Goal: Communication & Community: Answer question/provide support

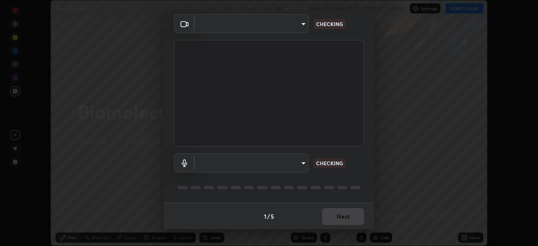
scroll to position [30, 0]
type input "8428e2be8a3e3f13974341e33778a08111258fb38798500ded61d344a6a8a77e"
type input "communications"
click at [301, 24] on body "Erase all Biomolecule 11 Recording WAS SCHEDULED TO START AT 2:40 PM Settings S…" at bounding box center [269, 123] width 538 height 246
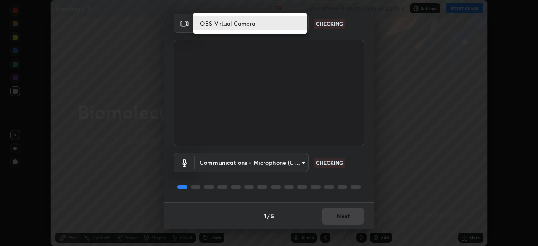
click at [332, 37] on div at bounding box center [269, 123] width 538 height 246
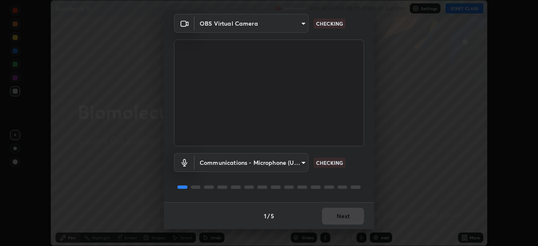
click at [300, 165] on body "Erase all Biomolecule 11 Recording WAS SCHEDULED TO START AT 2:40 PM Settings S…" at bounding box center [269, 123] width 538 height 246
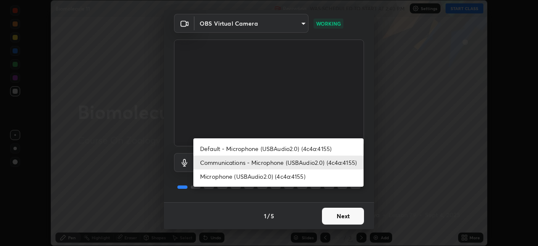
click at [336, 220] on div at bounding box center [269, 123] width 538 height 246
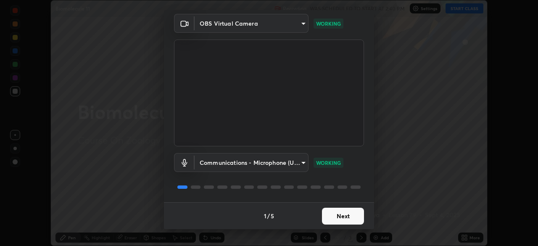
click at [345, 220] on button "Next" at bounding box center [343, 216] width 42 height 17
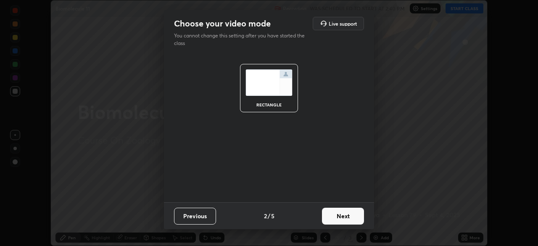
scroll to position [0, 0]
click at [350, 220] on button "Next" at bounding box center [343, 216] width 42 height 17
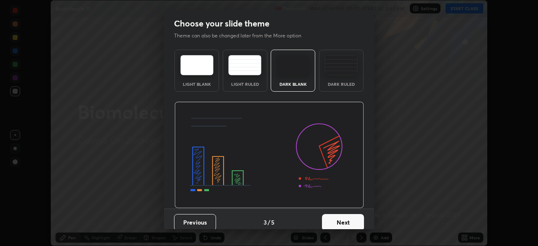
click at [360, 220] on button "Next" at bounding box center [343, 222] width 42 height 17
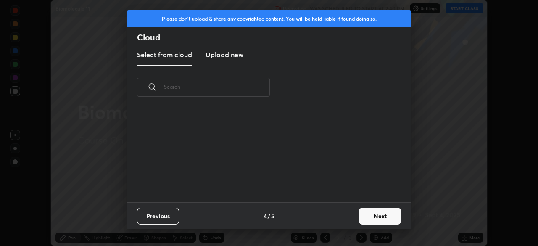
scroll to position [3, 5]
click at [365, 219] on button "Next" at bounding box center [380, 216] width 42 height 17
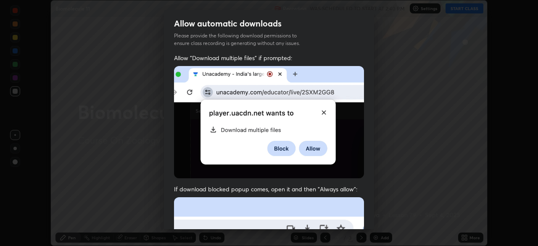
click at [371, 223] on div "Allow "Download multiple files" if prompted: If download blocked popup comes, o…" at bounding box center [269, 231] width 210 height 354
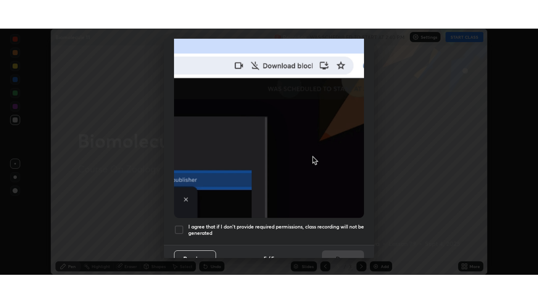
scroll to position [201, 0]
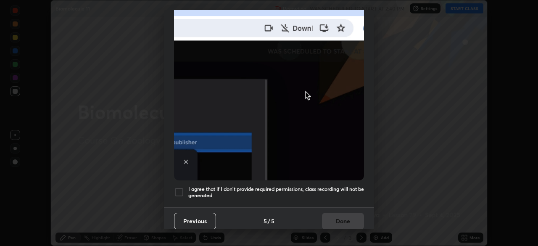
click at [375, 228] on div "Allow automatic downloads Please provide the following download permissions to …" at bounding box center [269, 123] width 538 height 246
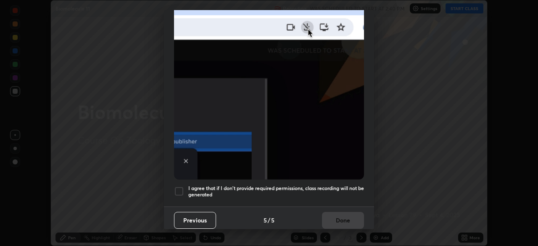
click at [179, 186] on div at bounding box center [179, 191] width 10 height 10
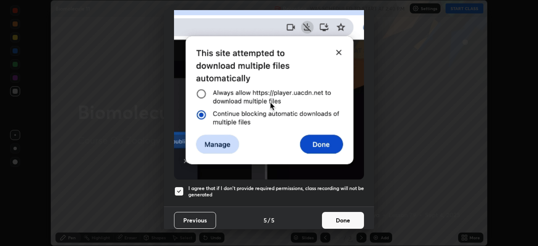
click at [337, 218] on button "Done" at bounding box center [343, 220] width 42 height 17
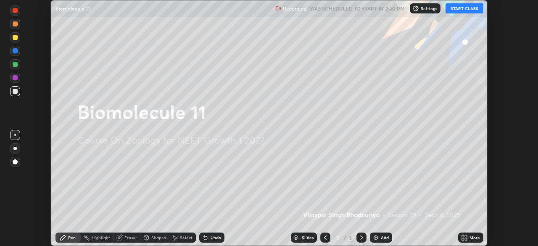
click at [456, 9] on button "START CLASS" at bounding box center [465, 8] width 38 height 10
click at [463, 236] on icon at bounding box center [463, 236] width 2 height 2
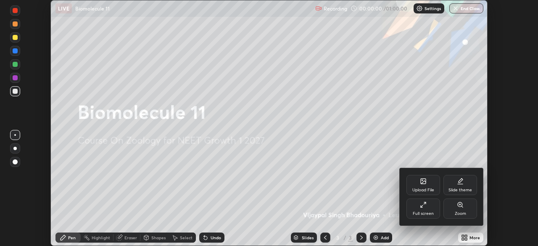
click at [426, 209] on div "Full screen" at bounding box center [424, 208] width 34 height 20
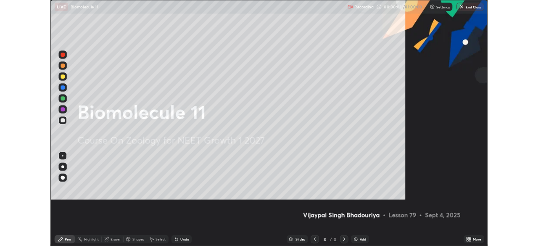
scroll to position [303, 538]
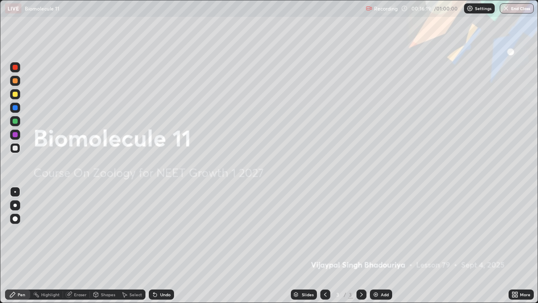
click at [374, 246] on img at bounding box center [376, 294] width 7 height 7
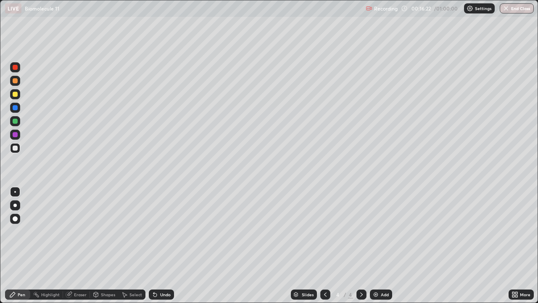
click at [159, 246] on div "Undo" at bounding box center [161, 294] width 25 height 10
click at [14, 134] on div at bounding box center [15, 134] width 5 height 5
click at [376, 246] on div "Add" at bounding box center [381, 294] width 22 height 10
click at [15, 96] on div at bounding box center [15, 94] width 5 height 5
click at [161, 246] on div "Undo" at bounding box center [165, 294] width 11 height 4
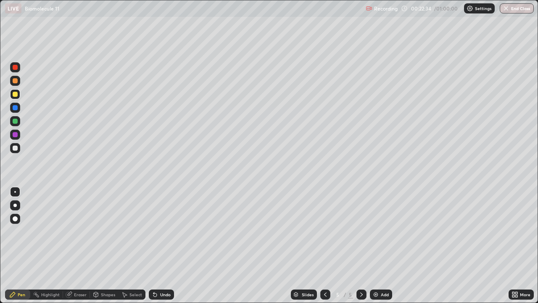
click at [163, 246] on div "Undo" at bounding box center [161, 294] width 25 height 10
click at [164, 246] on div "Undo" at bounding box center [165, 294] width 11 height 4
click at [161, 246] on div "Undo" at bounding box center [165, 294] width 11 height 4
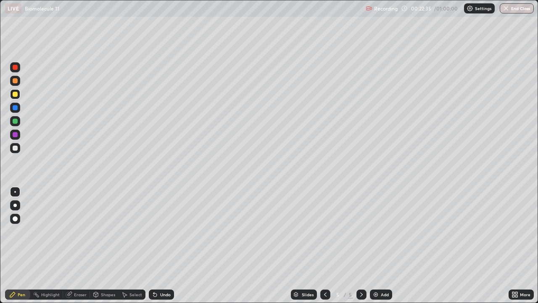
click at [158, 246] on div "Undo" at bounding box center [161, 294] width 25 height 10
click at [157, 246] on icon at bounding box center [155, 294] width 7 height 7
click at [154, 246] on icon at bounding box center [154, 294] width 3 height 3
click at [153, 246] on icon at bounding box center [154, 294] width 3 height 3
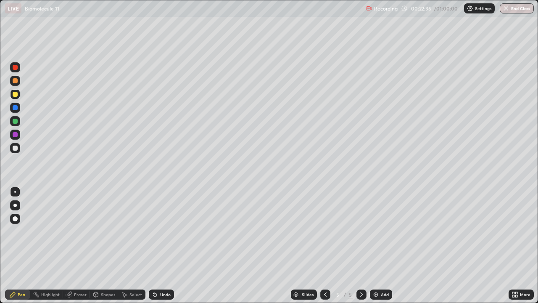
click at [153, 246] on icon at bounding box center [154, 294] width 3 height 3
click at [16, 149] on div at bounding box center [15, 147] width 5 height 5
click at [378, 246] on div "Add" at bounding box center [381, 294] width 22 height 10
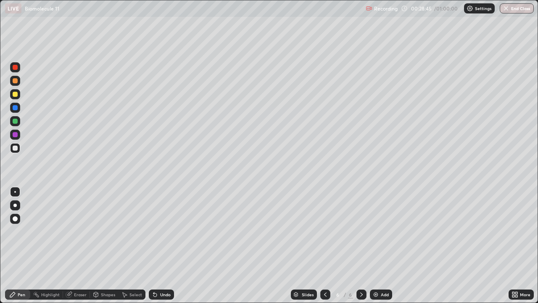
click at [16, 95] on div at bounding box center [15, 94] width 5 height 5
click at [16, 151] on div at bounding box center [15, 148] width 10 height 10
click at [16, 71] on div at bounding box center [15, 67] width 10 height 10
click at [166, 246] on div "Undo" at bounding box center [165, 294] width 11 height 4
click at [167, 246] on div "Undo" at bounding box center [161, 294] width 25 height 10
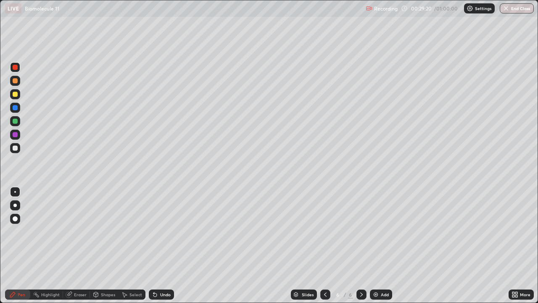
click at [168, 246] on div "Undo" at bounding box center [161, 294] width 25 height 10
click at [167, 246] on div "Undo" at bounding box center [161, 294] width 25 height 10
click at [168, 246] on div "Undo" at bounding box center [161, 294] width 25 height 10
click at [16, 123] on div at bounding box center [15, 121] width 5 height 5
click at [17, 151] on div at bounding box center [15, 148] width 10 height 10
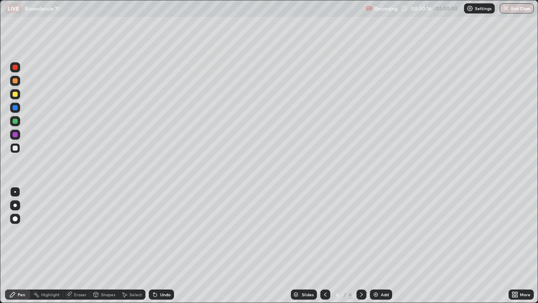
click at [376, 246] on img at bounding box center [376, 294] width 7 height 7
click at [322, 246] on div at bounding box center [325, 294] width 10 height 10
click at [520, 246] on div "More" at bounding box center [525, 294] width 11 height 4
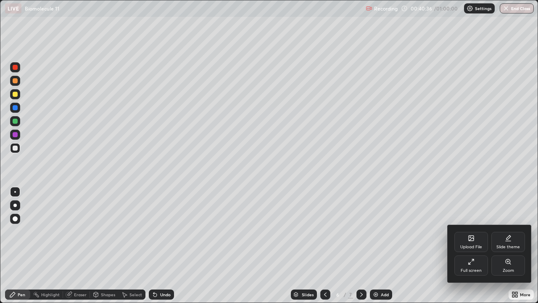
click at [474, 246] on div "Full screen" at bounding box center [471, 270] width 21 height 4
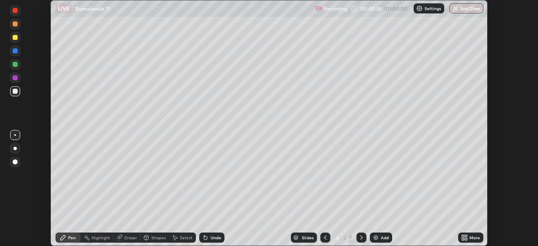
scroll to position [41806, 41513]
click at [466, 11] on button "End Class" at bounding box center [467, 8] width 34 height 10
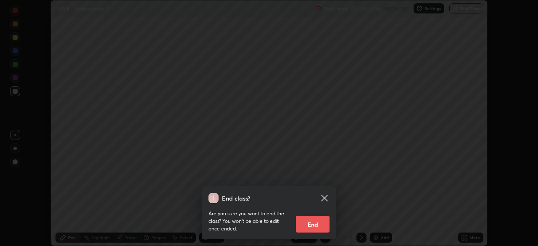
click at [323, 223] on button "End" at bounding box center [313, 224] width 34 height 17
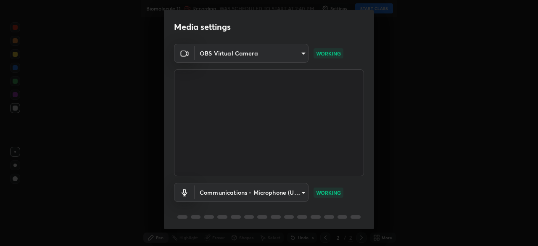
click at [371, 224] on div "OBS Virtual Camera 8428e2be8a3e3f13974341e33778a08111258fb38798500ded61d344a6a8…" at bounding box center [269, 138] width 210 height 188
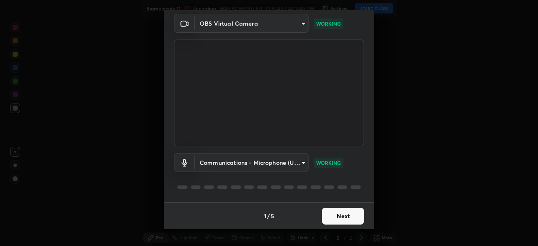
click at [340, 216] on button "Next" at bounding box center [343, 216] width 42 height 17
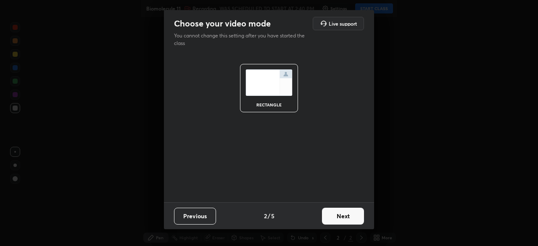
click at [346, 220] on button "Next" at bounding box center [343, 216] width 42 height 17
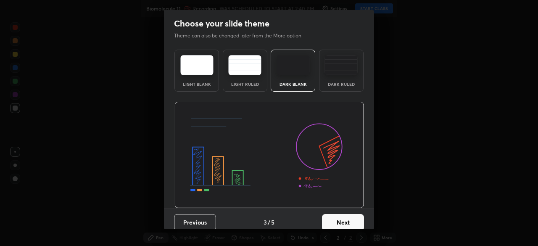
click at [348, 225] on button "Next" at bounding box center [343, 222] width 42 height 17
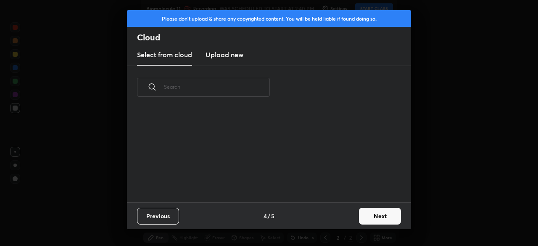
click at [363, 220] on button "Next" at bounding box center [380, 216] width 42 height 17
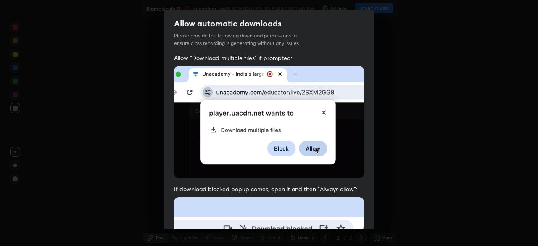
click at [369, 220] on div "Allow "Download multiple files" if prompted: If download blocked popup comes, o…" at bounding box center [269, 231] width 210 height 354
click at [371, 223] on div "Allow "Download multiple files" if prompted: If download blocked popup comes, o…" at bounding box center [269, 231] width 210 height 354
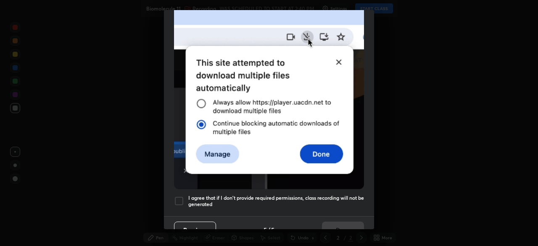
scroll to position [200, 0]
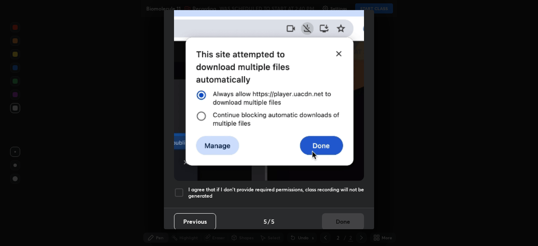
click at [180, 188] on div at bounding box center [179, 193] width 10 height 10
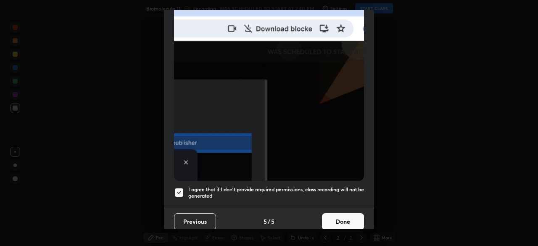
click at [344, 224] on button "Done" at bounding box center [343, 221] width 42 height 17
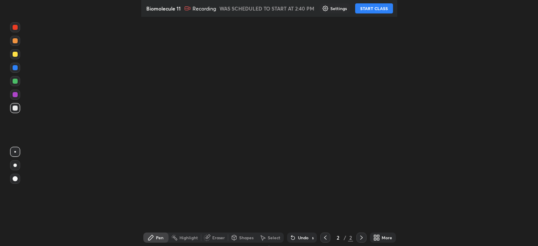
click at [381, 10] on button "START CLASS" at bounding box center [374, 8] width 38 height 10
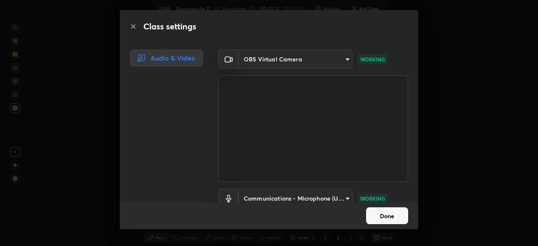
scroll to position [38, 0]
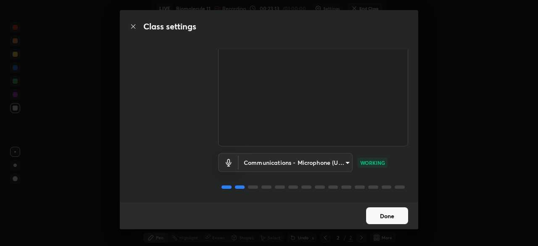
click at [387, 222] on button "Done" at bounding box center [387, 215] width 42 height 17
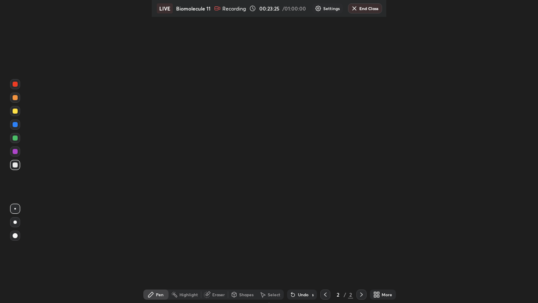
click at [379, 246] on icon at bounding box center [378, 293] width 2 height 2
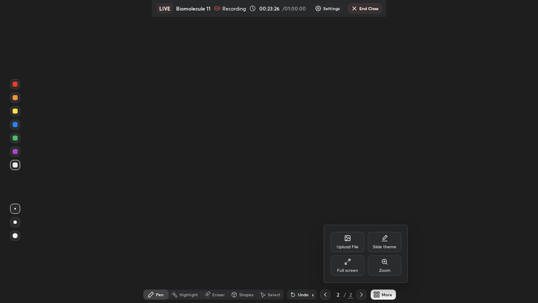
click at [349, 246] on div "Full screen" at bounding box center [348, 265] width 34 height 20
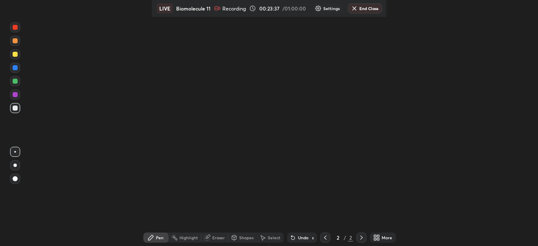
click at [361, 8] on button "End Class" at bounding box center [365, 8] width 34 height 10
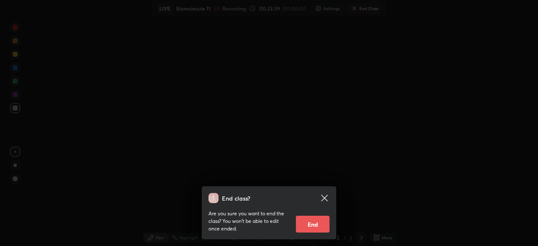
click at [309, 225] on button "End" at bounding box center [313, 224] width 34 height 17
